Goal: Transaction & Acquisition: Purchase product/service

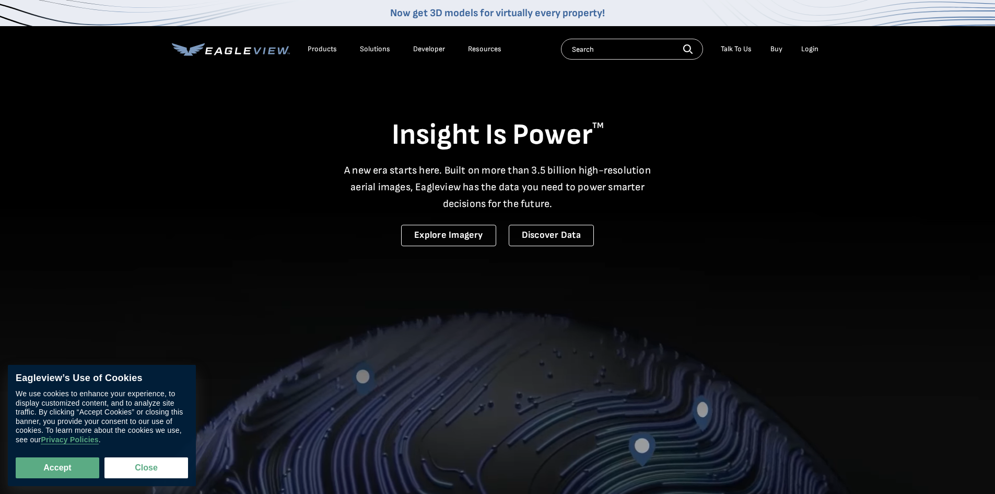
click at [817, 51] on div "Login" at bounding box center [809, 48] width 17 height 9
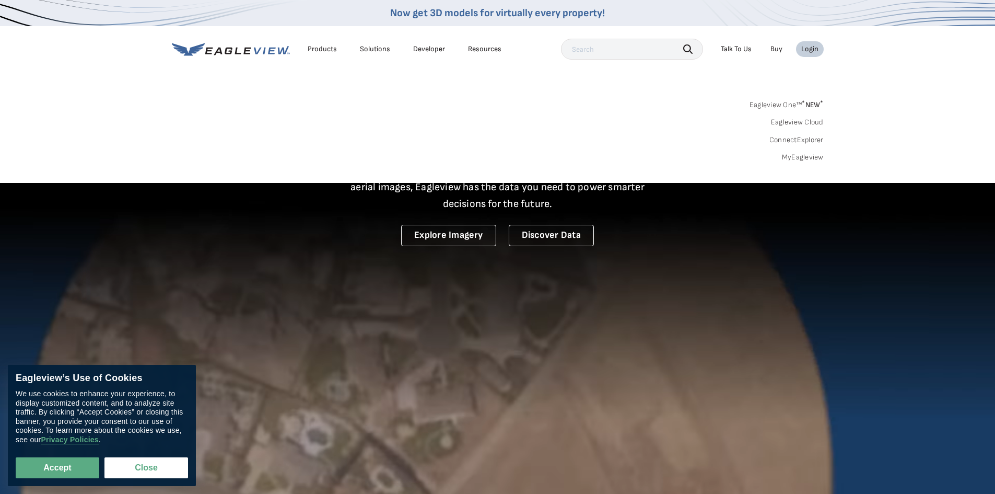
click at [802, 157] on link "MyEagleview" at bounding box center [803, 157] width 42 height 9
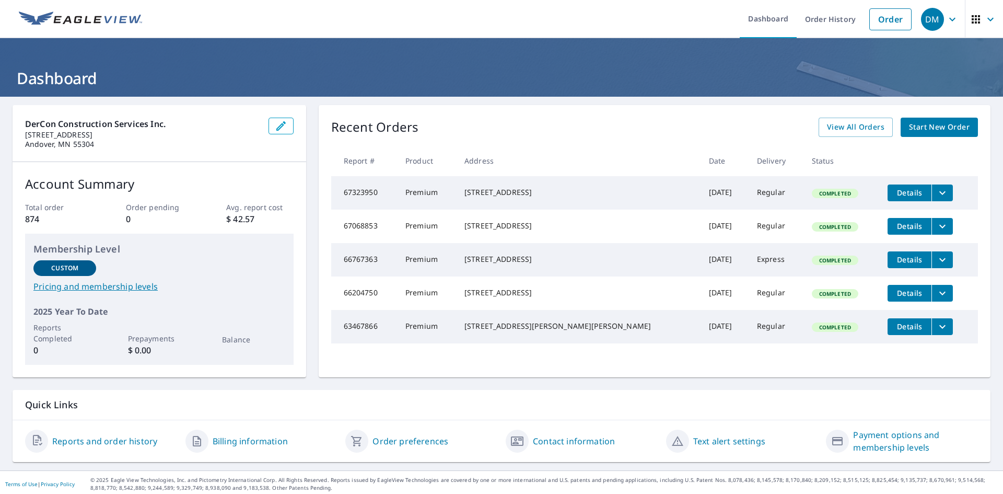
click at [128, 443] on link "Reports and order history" at bounding box center [104, 441] width 105 height 13
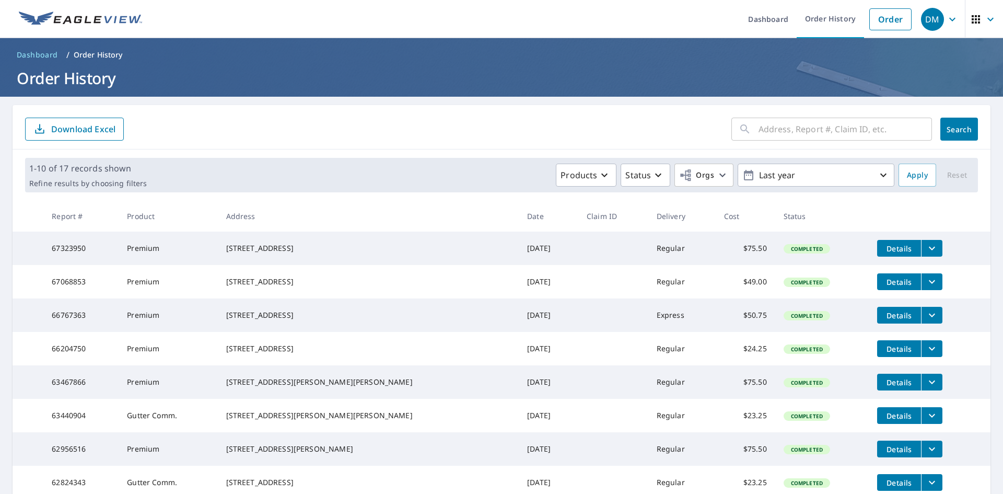
click at [766, 134] on input "text" at bounding box center [844, 128] width 173 height 29
type input "14076"
click at [957, 123] on button "Search" at bounding box center [959, 129] width 38 height 23
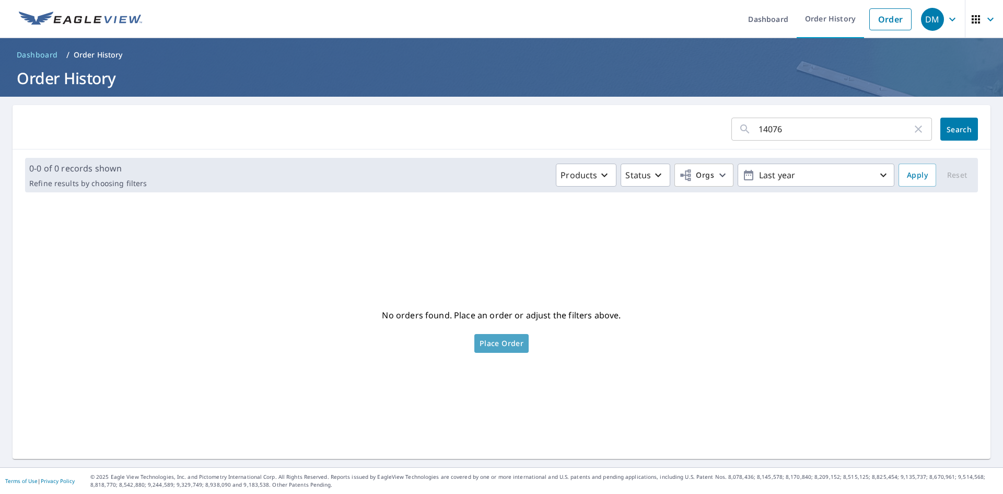
click at [513, 341] on span "Place Order" at bounding box center [501, 343] width 44 height 5
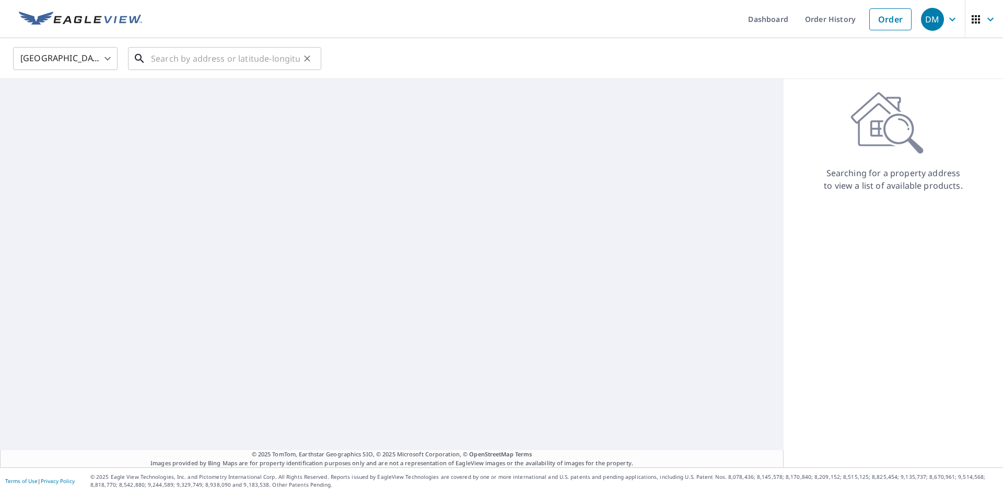
click at [218, 57] on input "text" at bounding box center [225, 58] width 149 height 29
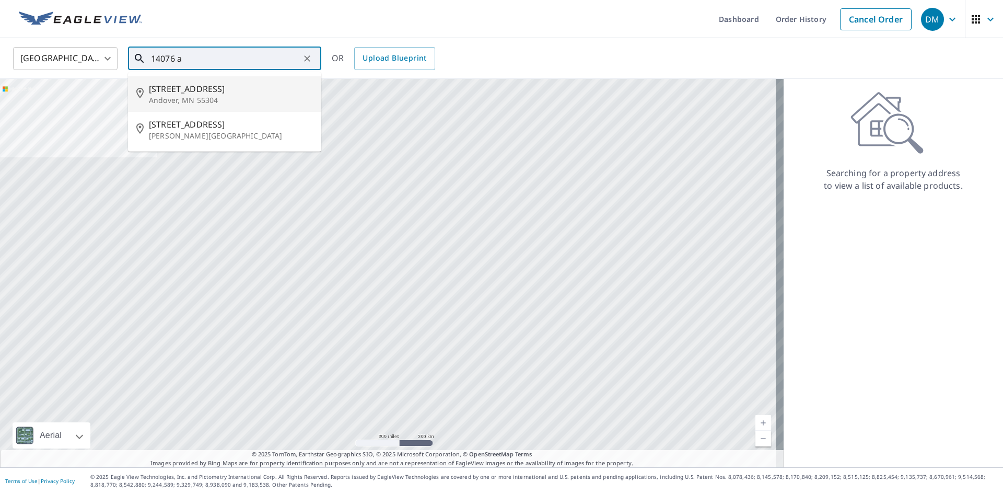
click at [203, 93] on span "14076 Aztec St NW" at bounding box center [231, 89] width 164 height 13
type input "14076 Aztec St NW Andover, MN 55304"
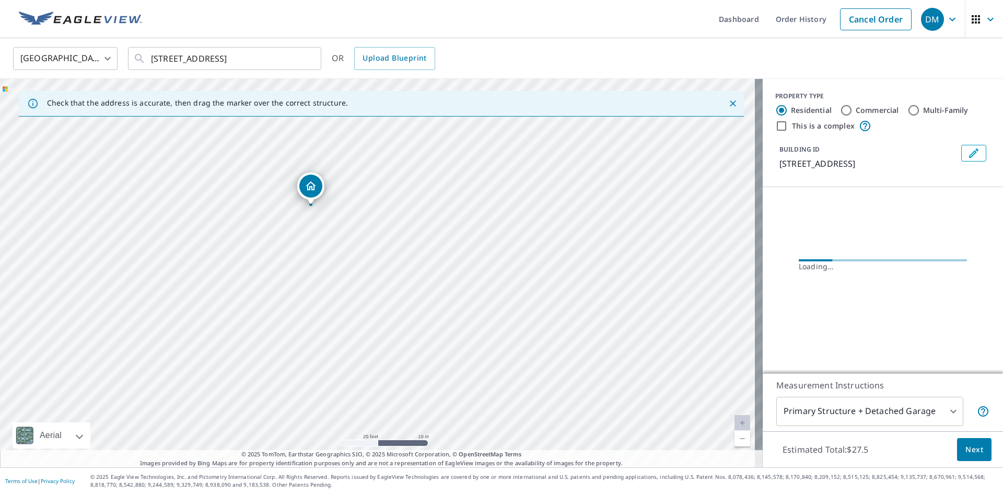
drag, startPoint x: 297, startPoint y: 260, endPoint x: 616, endPoint y: 338, distance: 328.2
click at [616, 338] on div "14076 Aztec St NW Andover, MN 55304" at bounding box center [381, 273] width 763 height 388
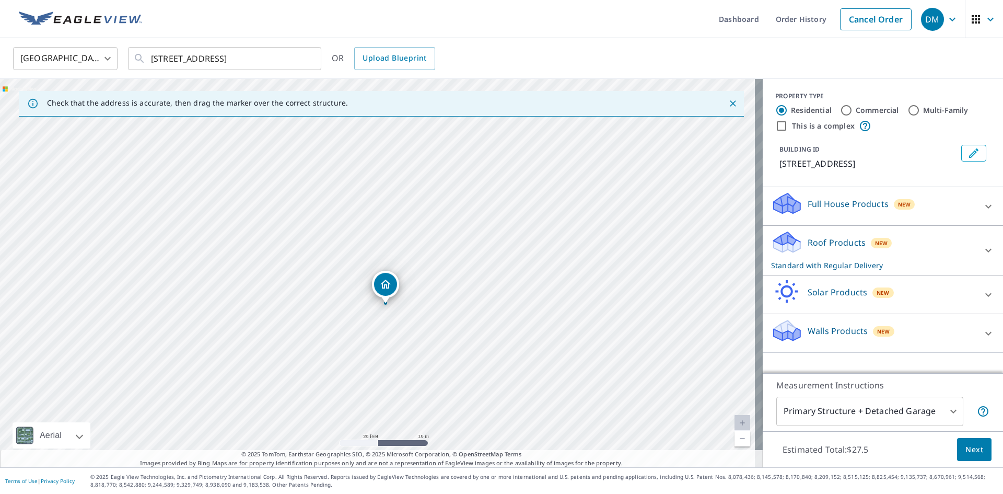
drag, startPoint x: 419, startPoint y: 261, endPoint x: 435, endPoint y: 314, distance: 56.0
click at [435, 314] on div "14076 Aztec St NW Andover, MN 55304" at bounding box center [381, 273] width 763 height 388
drag, startPoint x: 453, startPoint y: 303, endPoint x: 473, endPoint y: 198, distance: 107.3
click at [473, 198] on div "14076 Aztec St NW Andover, MN 55304" at bounding box center [381, 273] width 763 height 388
drag, startPoint x: 510, startPoint y: 283, endPoint x: 474, endPoint y: 250, distance: 48.8
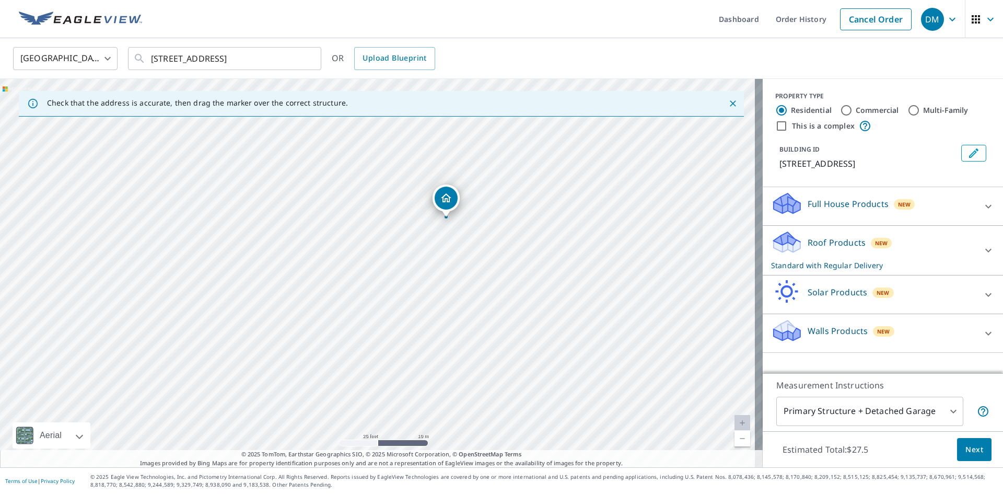
click at [474, 250] on div "14076 Aztec St NW Andover, MN 55304" at bounding box center [381, 273] width 763 height 388
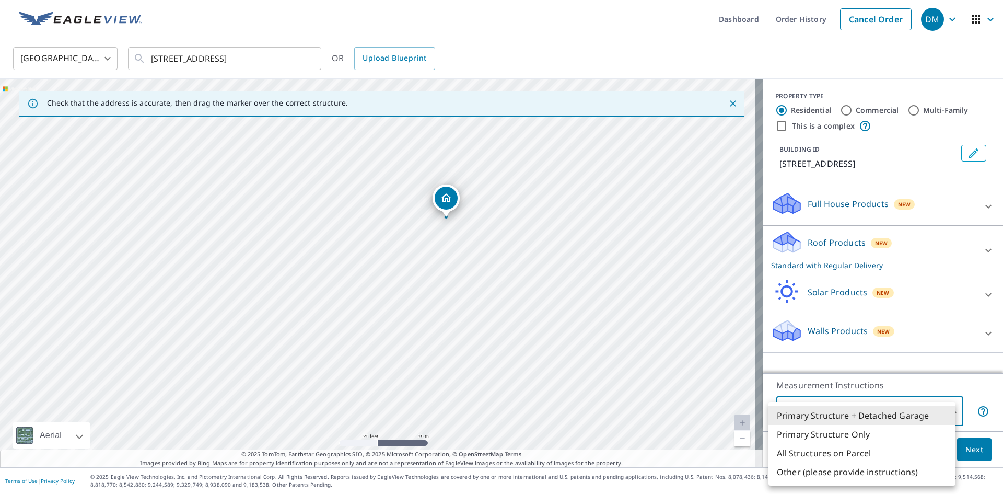
click at [855, 413] on body "DM DM Dashboard Order History Cancel Order DM United States US ​ 14076 Aztec St…" at bounding box center [501, 247] width 1003 height 494
click at [847, 430] on li "Primary Structure Only" at bounding box center [861, 434] width 187 height 19
type input "2"
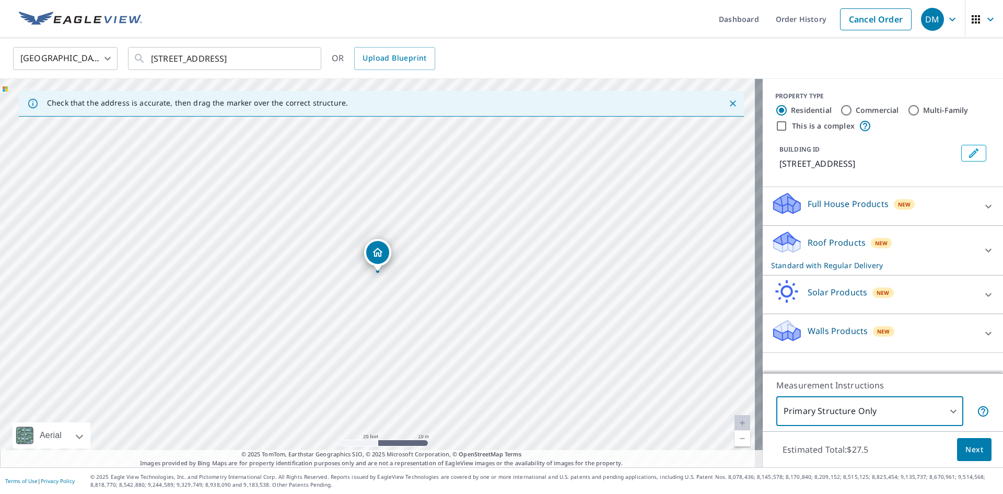
click at [904, 248] on div "Roof Products New Standard with Regular Delivery" at bounding box center [873, 250] width 205 height 41
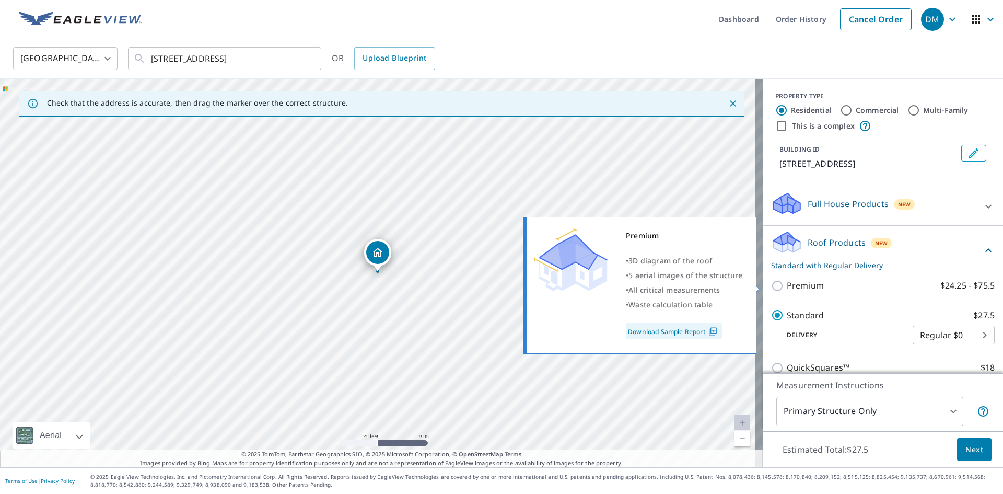
click at [773, 286] on input "Premium $24.25 - $75.5" at bounding box center [779, 285] width 16 height 13
checkbox input "true"
checkbox input "false"
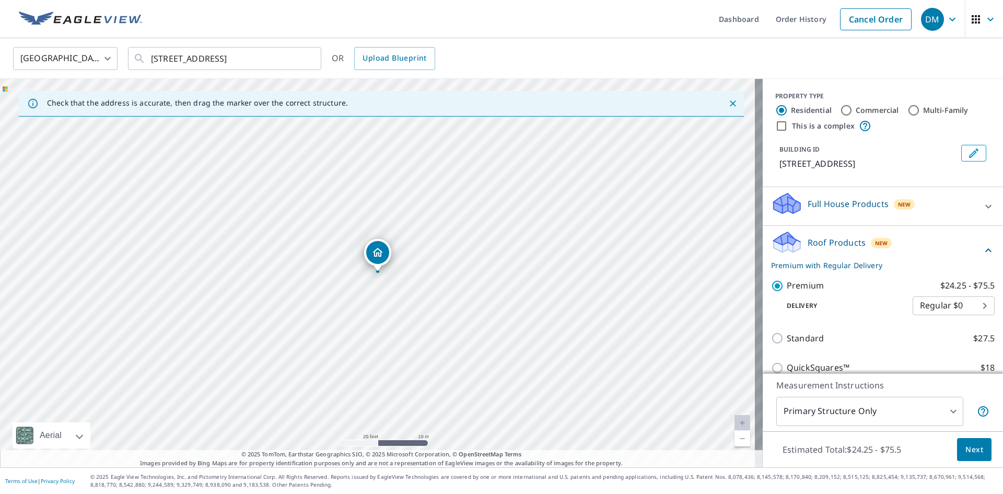
click at [965, 446] on span "Next" at bounding box center [974, 449] width 18 height 13
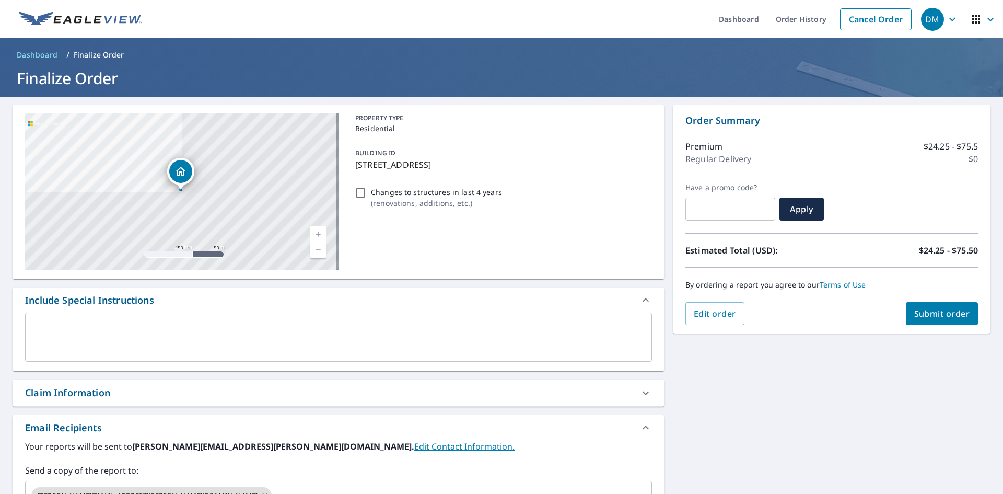
click at [935, 311] on span "Submit order" at bounding box center [942, 313] width 56 height 11
checkbox input "true"
